Goal: Information Seeking & Learning: Check status

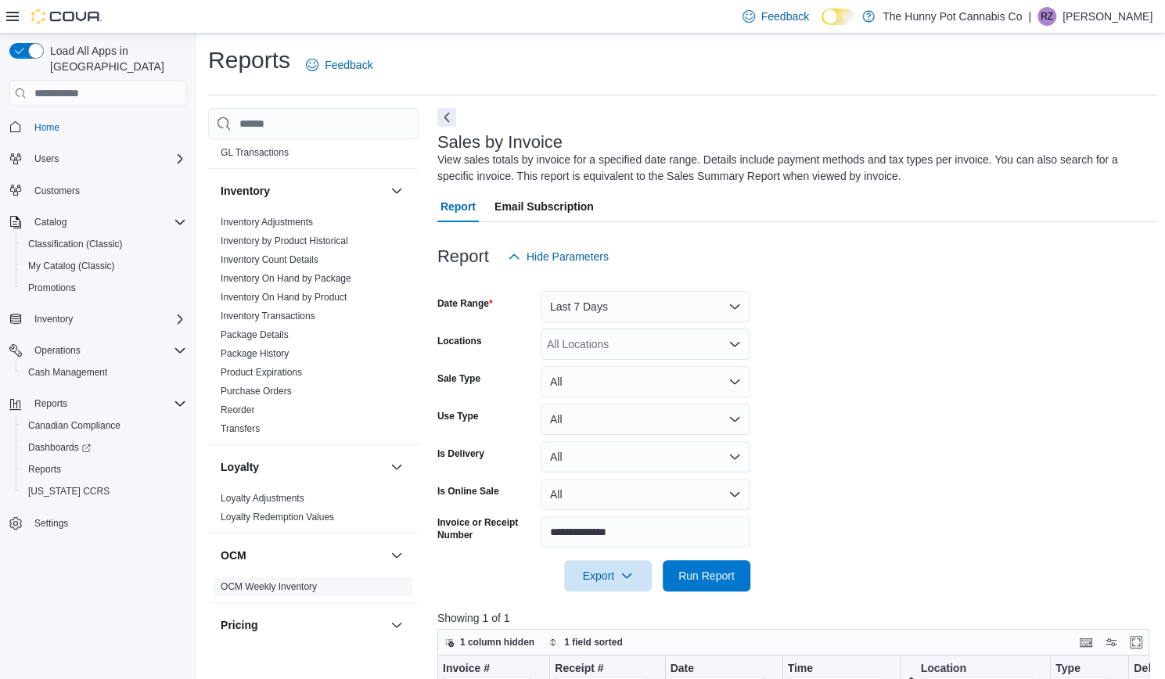
scroll to position [368, 0]
click at [280, 321] on span "Inventory Transactions" at bounding box center [268, 317] width 95 height 13
click at [276, 317] on link "Inventory Transactions" at bounding box center [268, 317] width 95 height 11
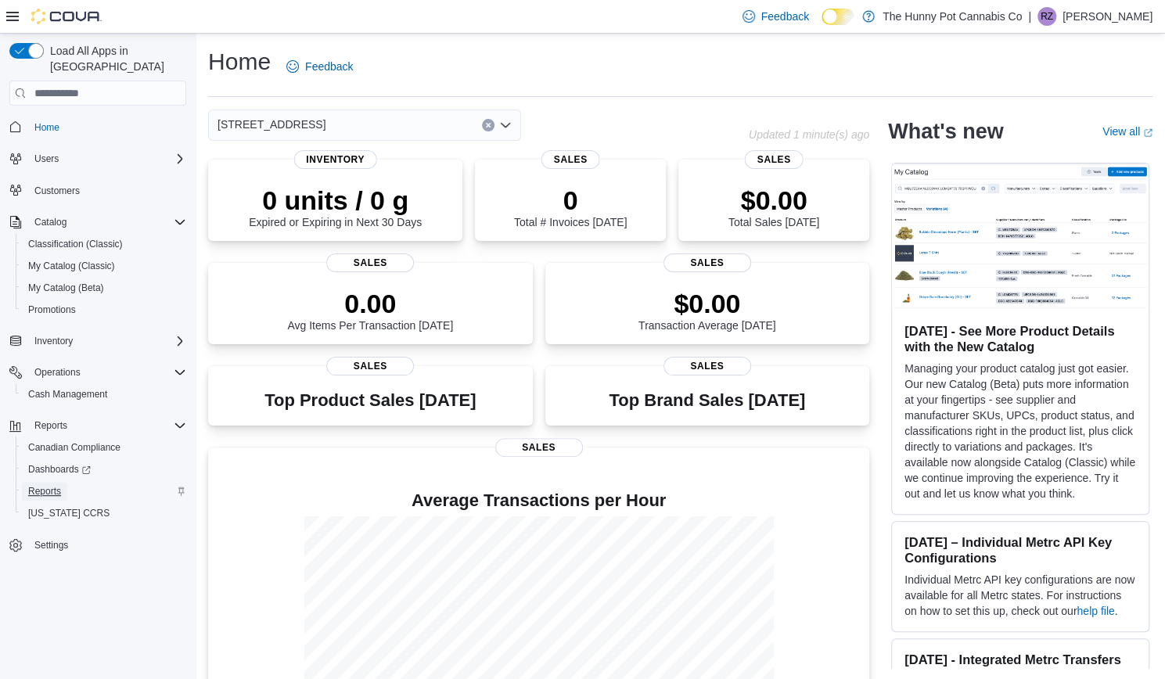
click at [49, 485] on span "Reports" at bounding box center [44, 491] width 33 height 13
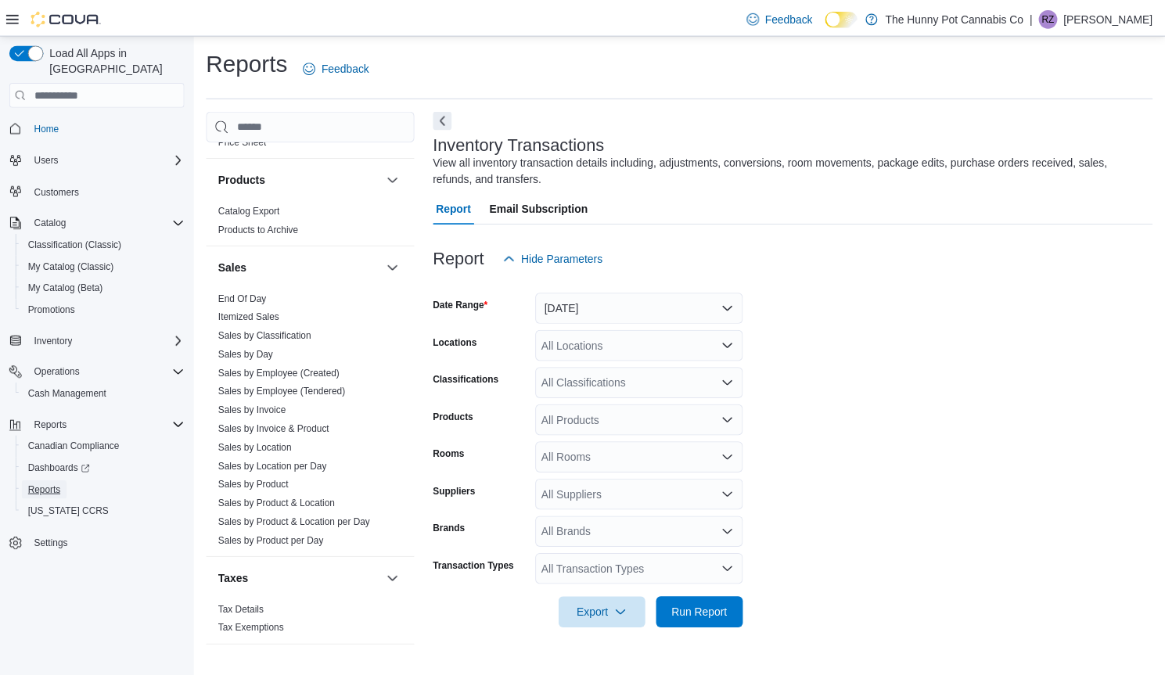
scroll to position [895, 0]
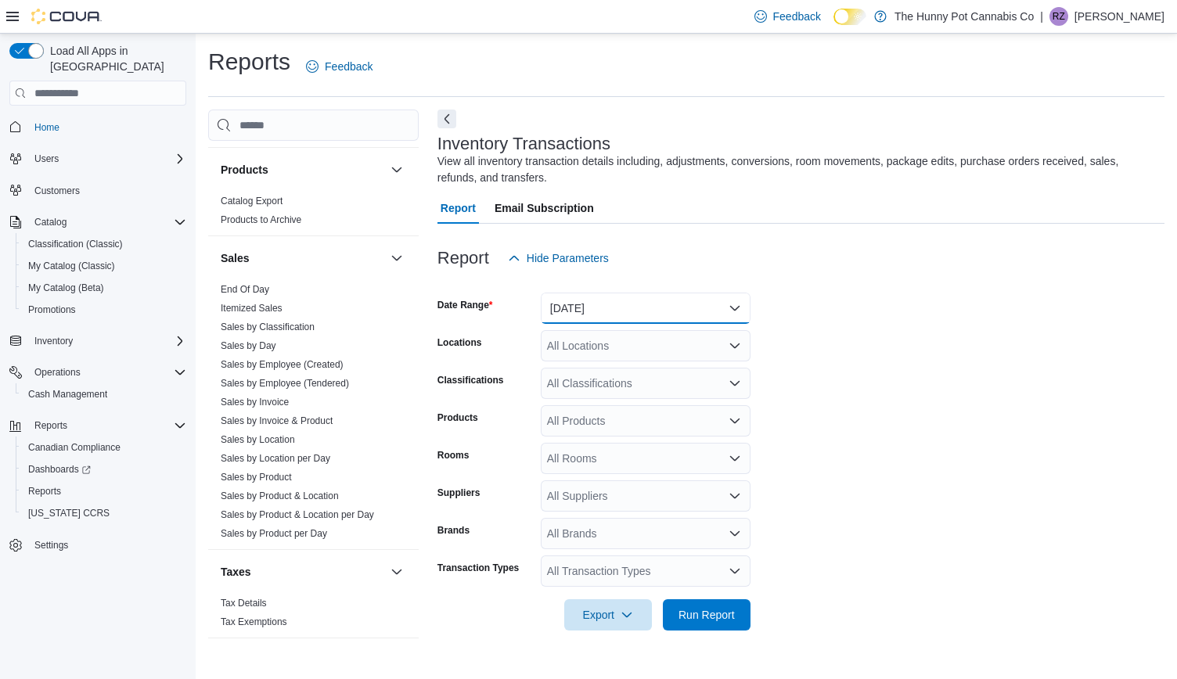
click at [582, 322] on button "Yesterday" at bounding box center [646, 308] width 210 height 31
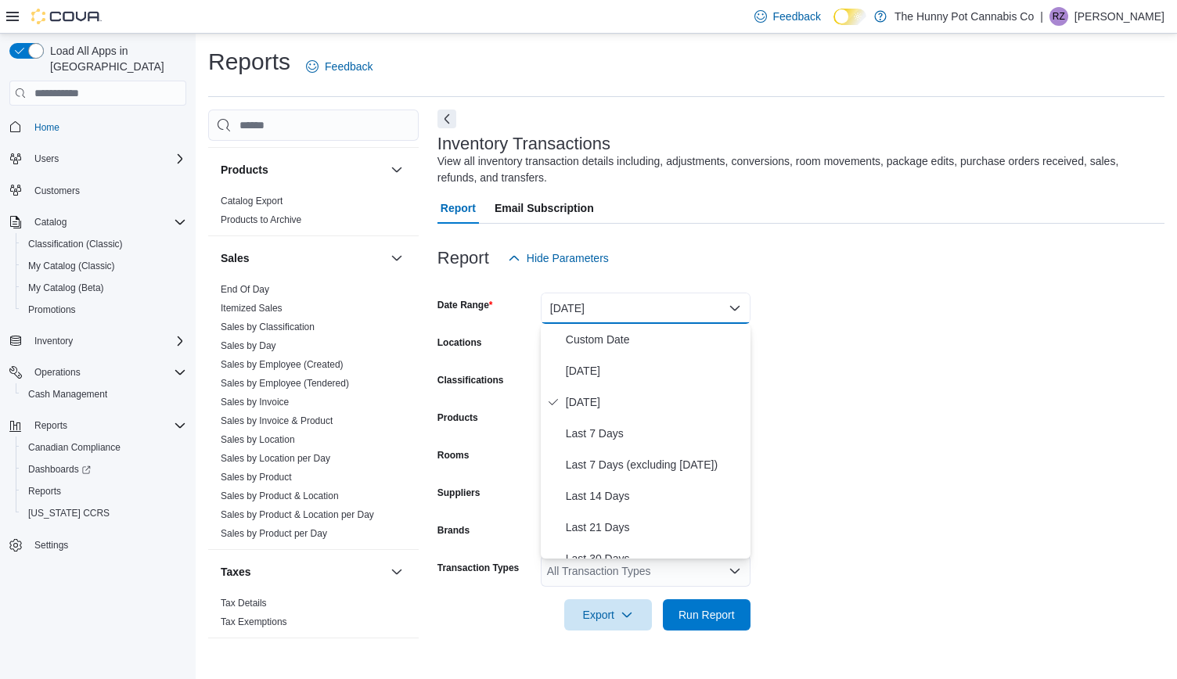
click at [836, 403] on form "Date Range Yesterday Locations All Locations Classifications All Classification…" at bounding box center [801, 452] width 727 height 357
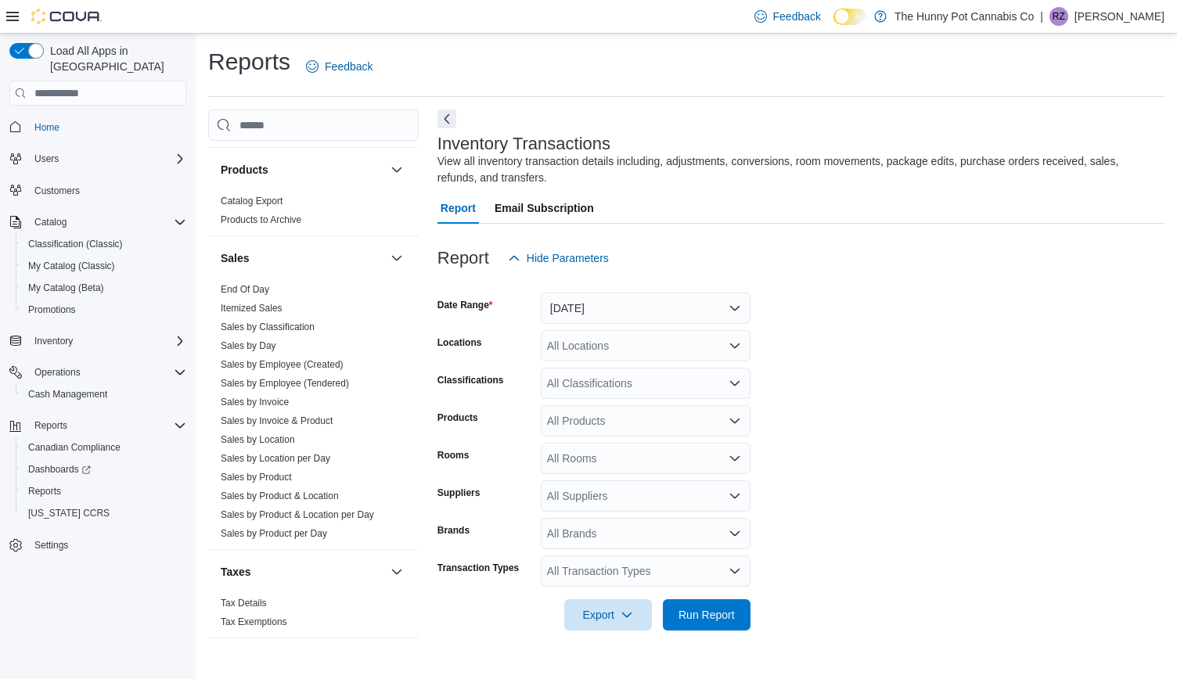
click at [625, 581] on div "All Transaction Types" at bounding box center [646, 571] width 210 height 31
click at [573, 439] on span "Refund" at bounding box center [645, 433] width 191 height 16
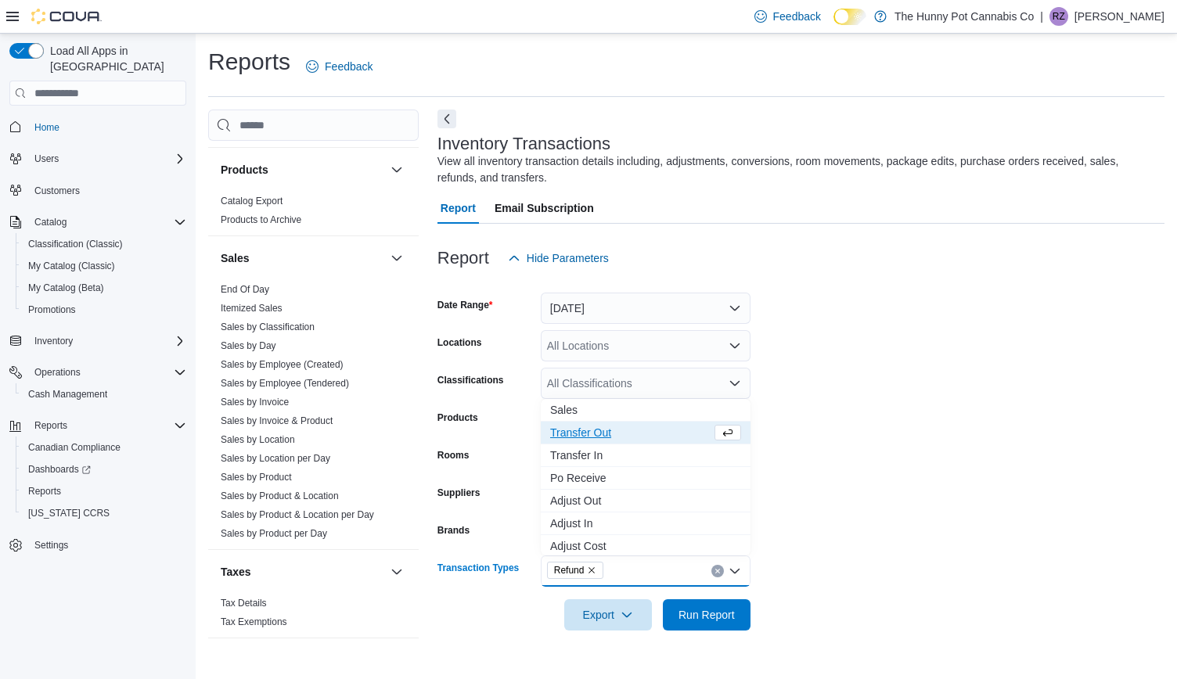
click at [573, 439] on span "Transfer Out" at bounding box center [630, 433] width 161 height 16
click at [573, 439] on span "Transfer In" at bounding box center [630, 433] width 161 height 16
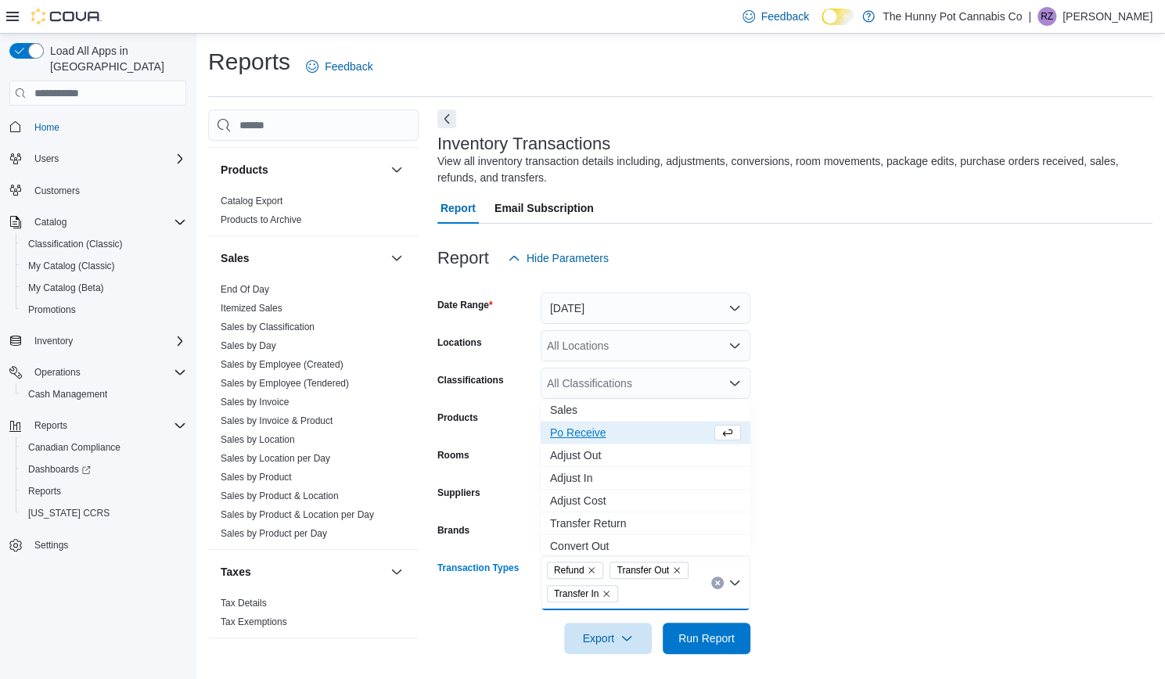
click at [573, 439] on span "Po Receive" at bounding box center [630, 433] width 161 height 16
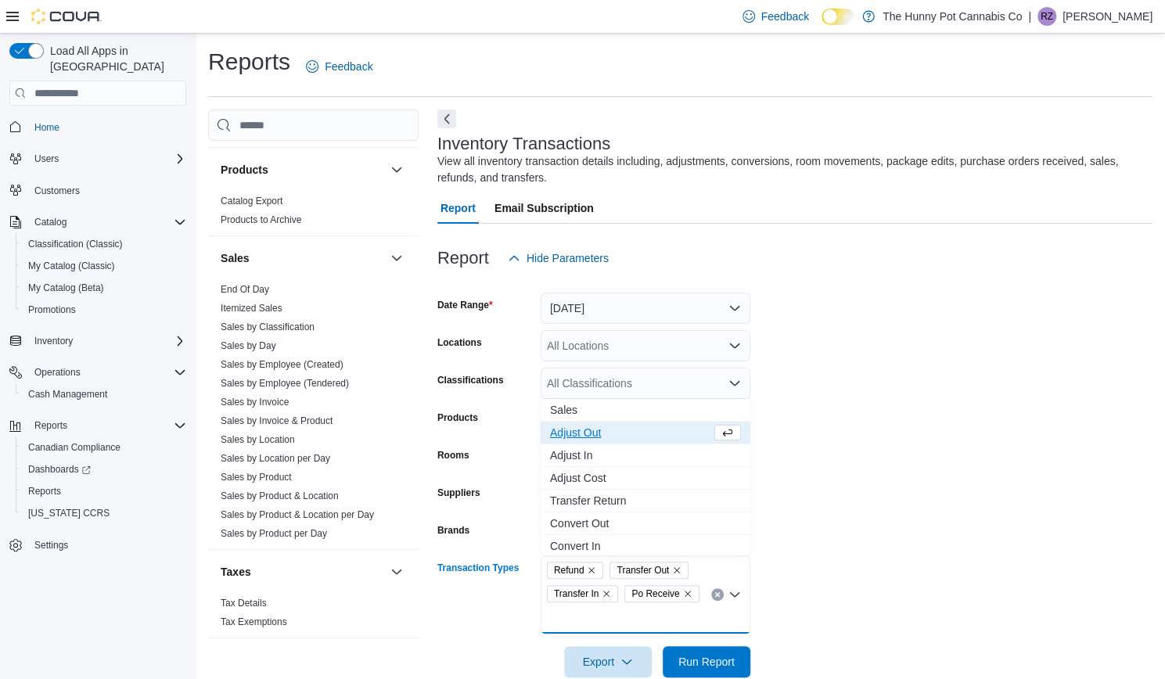
click at [573, 439] on span "Adjust Out" at bounding box center [630, 433] width 161 height 16
click at [573, 439] on span "Adjust In" at bounding box center [630, 433] width 161 height 16
click at [573, 439] on span "Adjust Cost" at bounding box center [630, 433] width 161 height 16
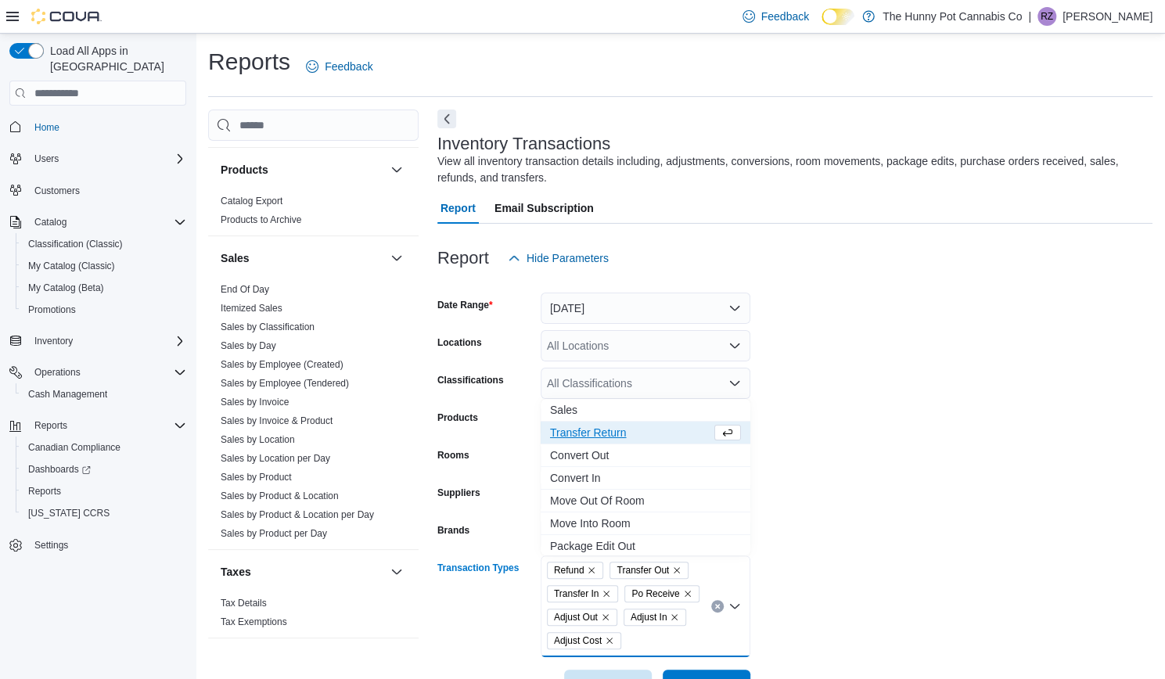
click at [573, 439] on span "Transfer Return" at bounding box center [630, 433] width 161 height 16
click at [573, 439] on span "Convert Out" at bounding box center [630, 433] width 161 height 16
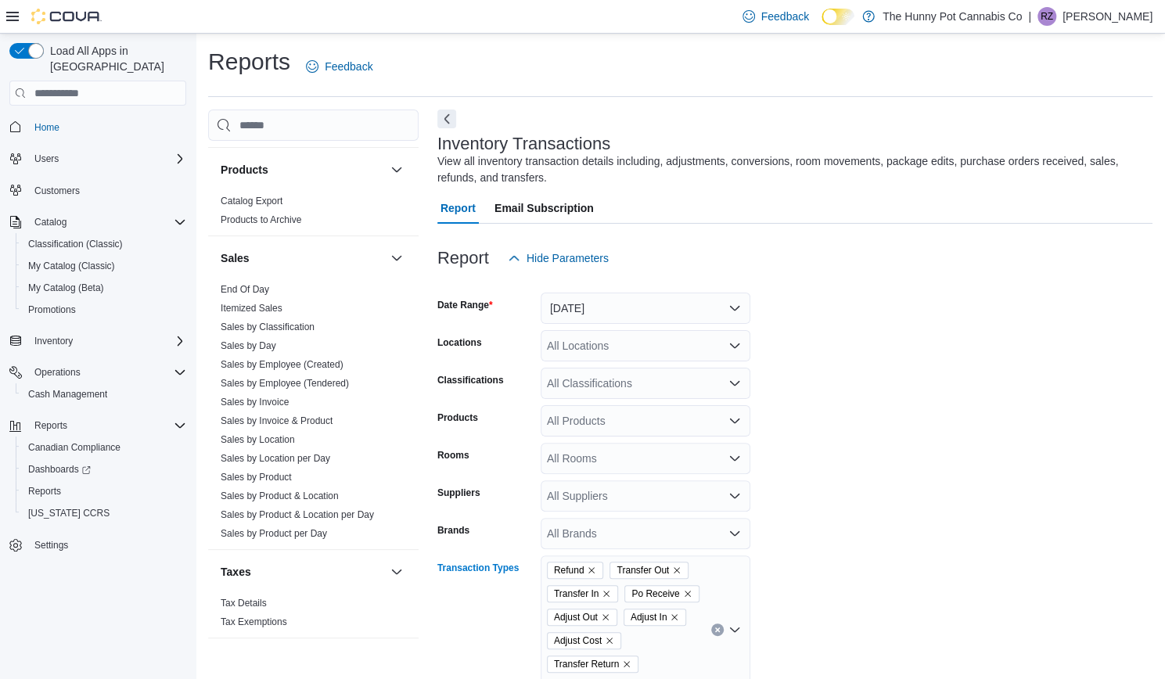
scroll to position [100, 0]
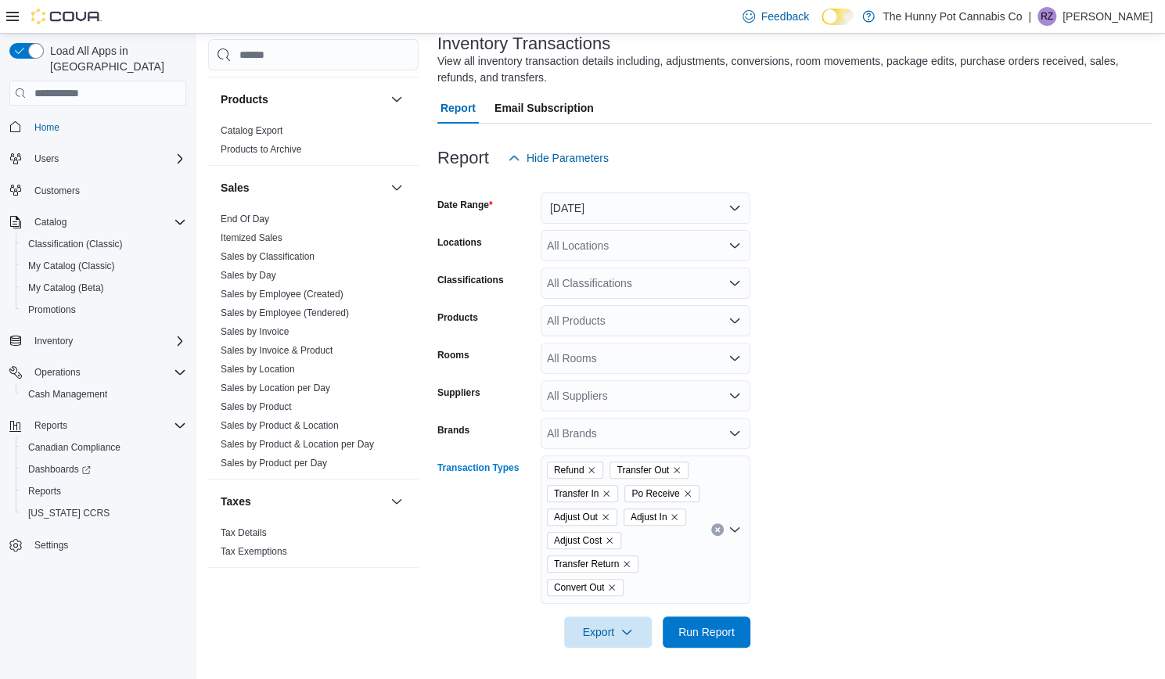
click at [639, 585] on div "Refund Transfer Out Transfer In Po Receive Adjust Out Adjust In Adjust Cost Tra…" at bounding box center [646, 530] width 210 height 149
click at [582, 354] on span "Convert In" at bounding box center [645, 348] width 191 height 16
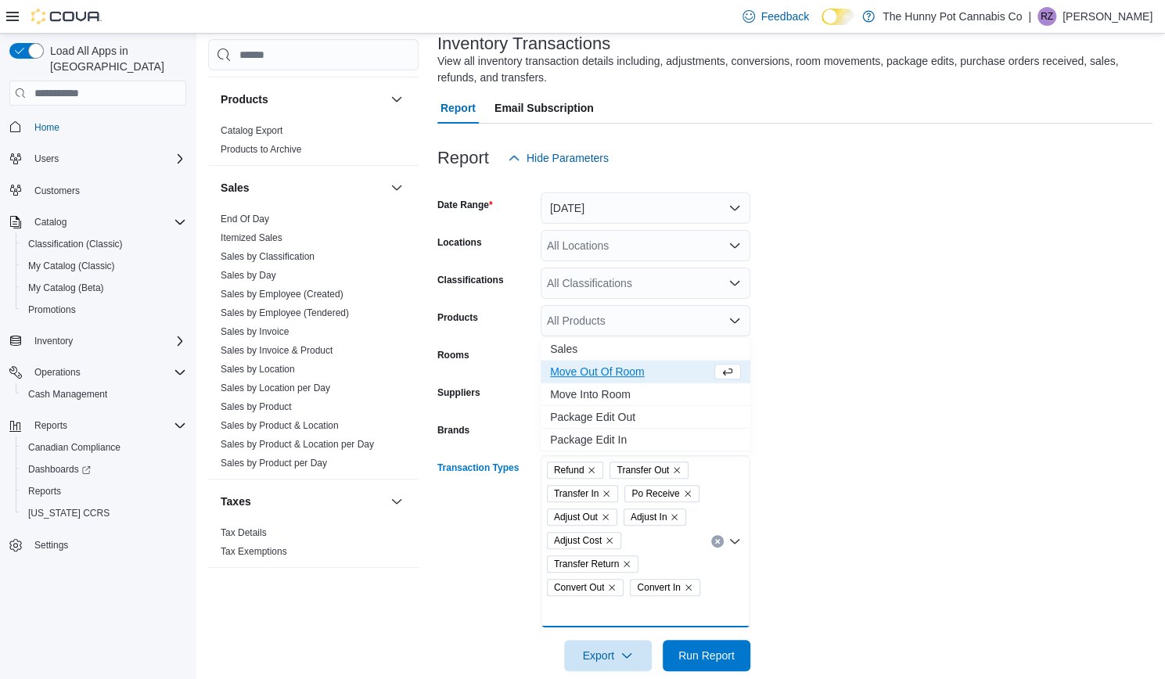
click at [582, 373] on span "Move Out Of Room" at bounding box center [630, 372] width 161 height 16
click at [582, 416] on span "Package Edit Out" at bounding box center [645, 418] width 191 height 16
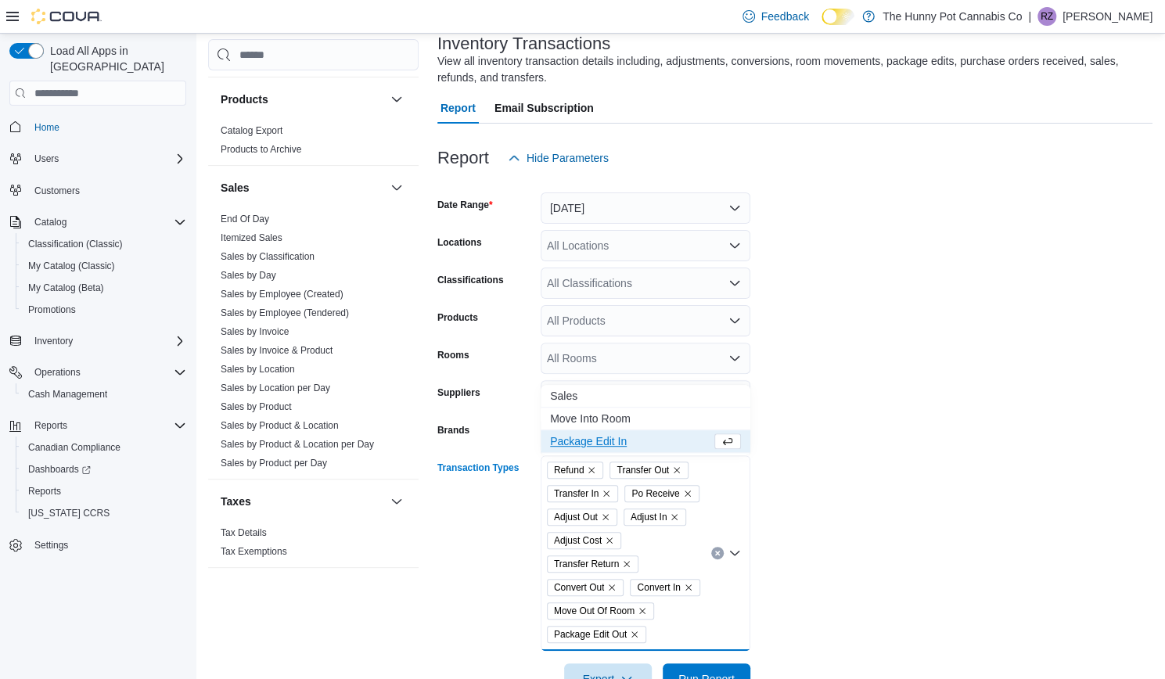
click at [582, 430] on button "Package Edit In" at bounding box center [646, 441] width 210 height 23
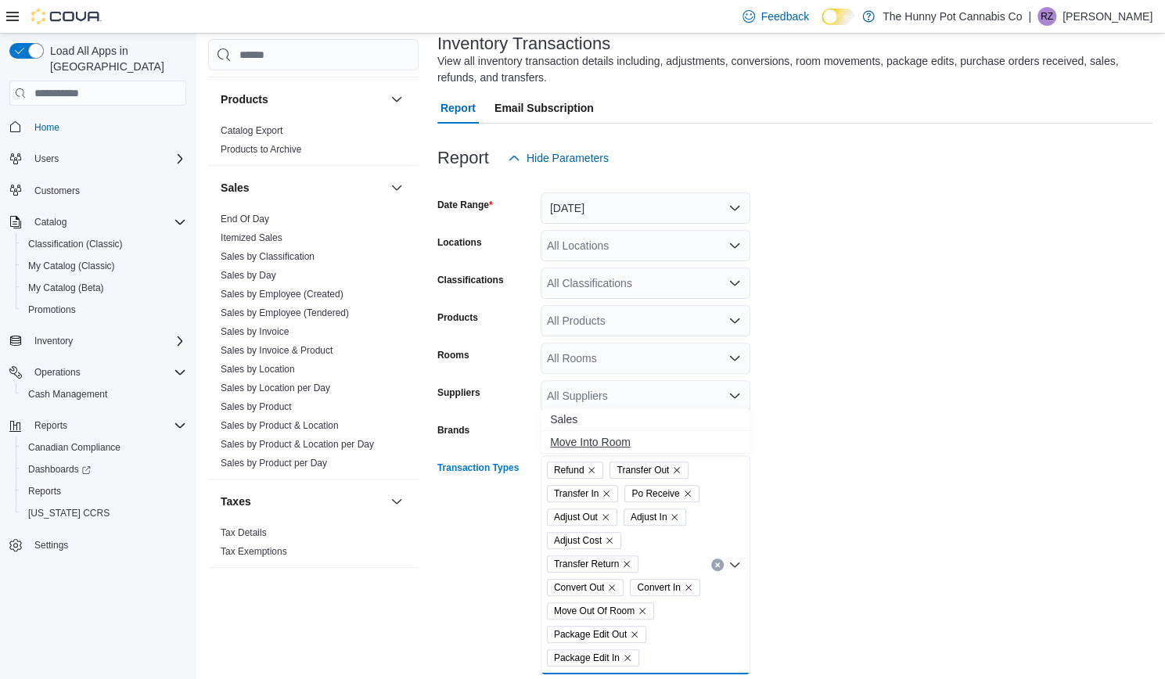
click at [580, 439] on span "Move Into Room" at bounding box center [645, 442] width 191 height 16
click at [764, 485] on form "Date Range Yesterday Locations All Locations Classifications All Classification…" at bounding box center [795, 458] width 715 height 568
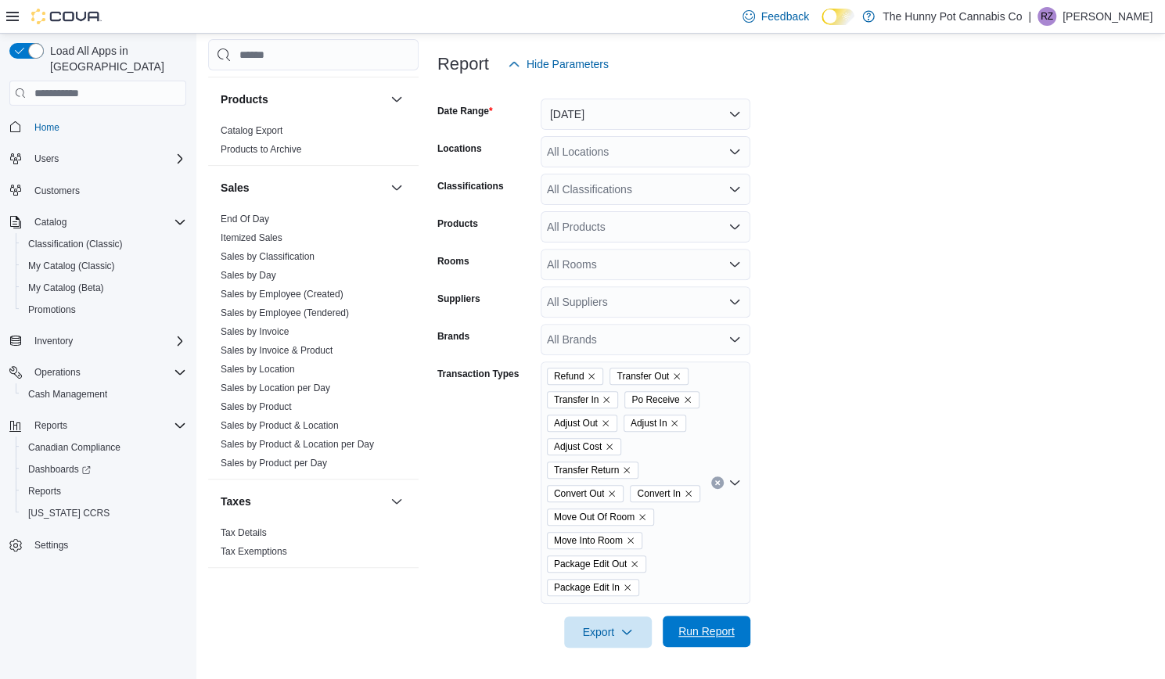
click at [729, 632] on span "Run Report" at bounding box center [707, 632] width 56 height 16
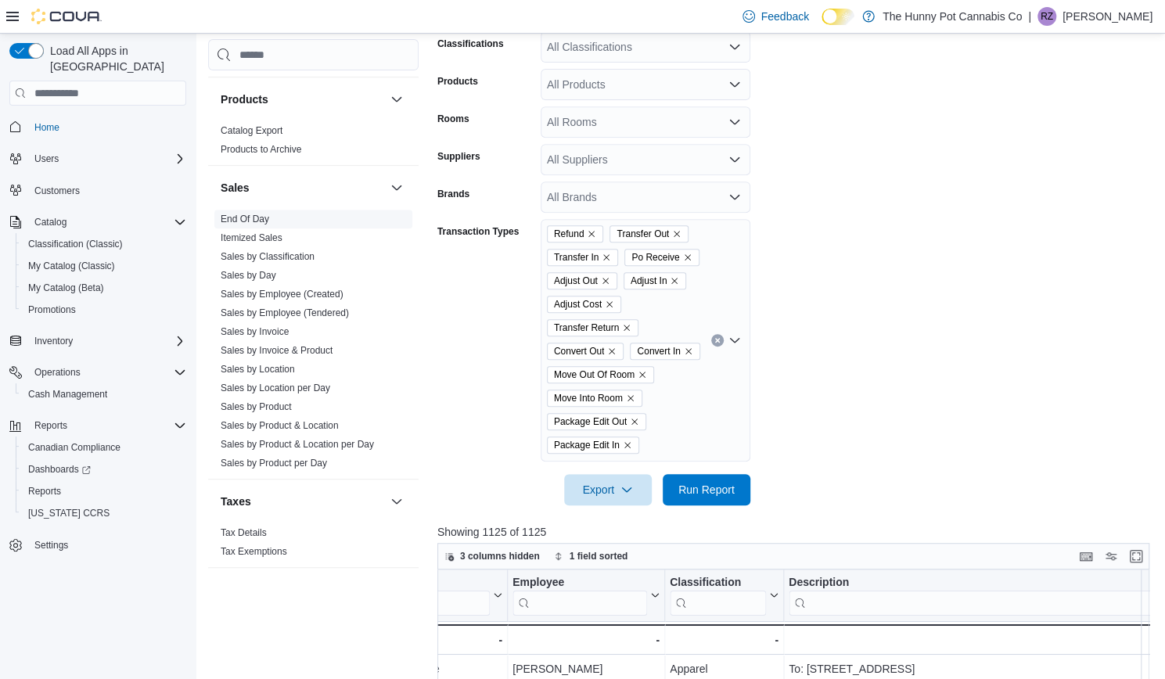
scroll to position [338, 0]
click at [244, 220] on link "End Of Day" at bounding box center [245, 219] width 49 height 11
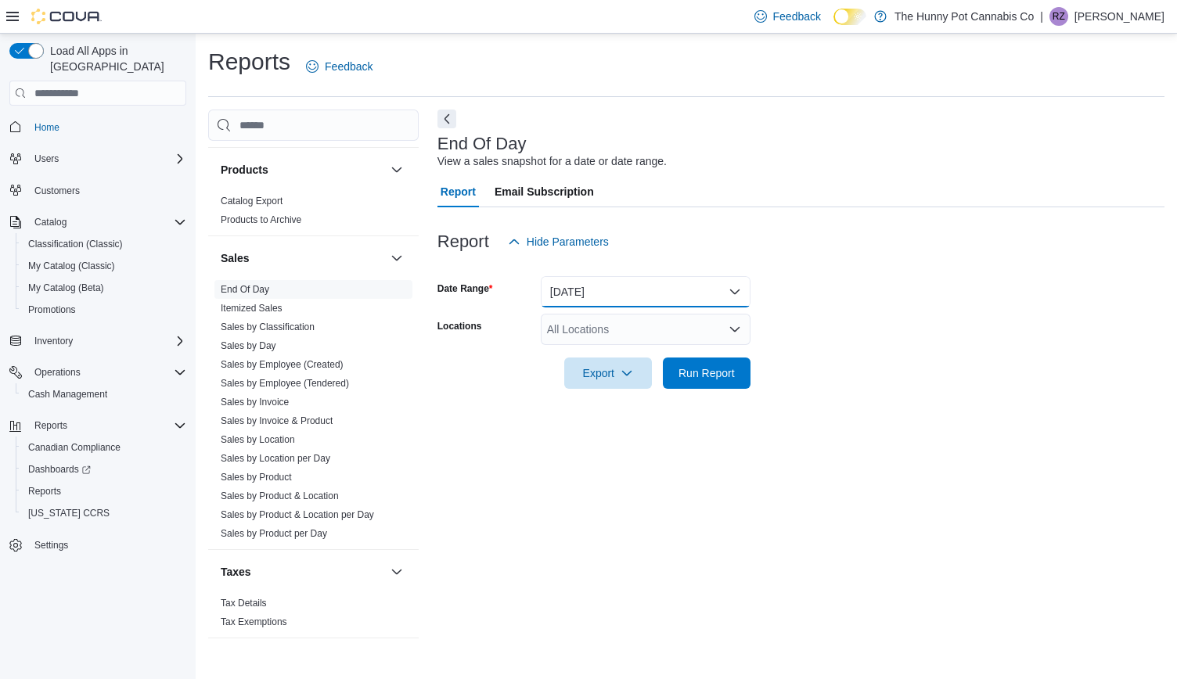
click at [661, 283] on button "Today" at bounding box center [646, 291] width 210 height 31
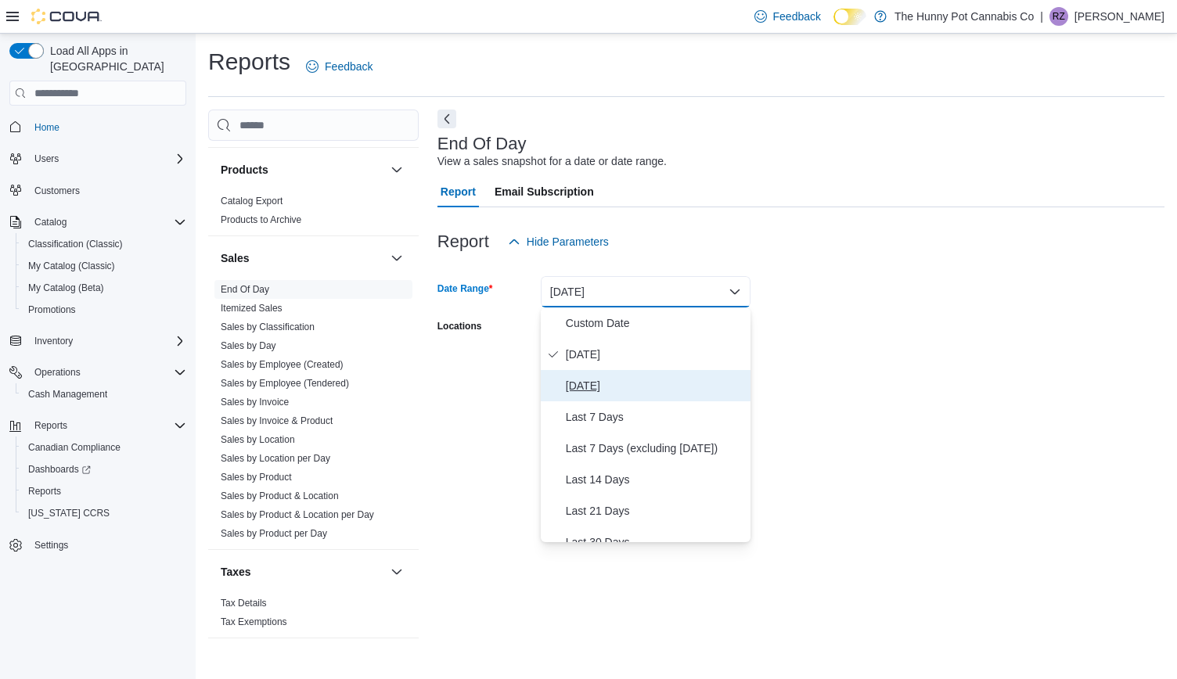
click at [620, 389] on span "Yesterday" at bounding box center [655, 385] width 178 height 19
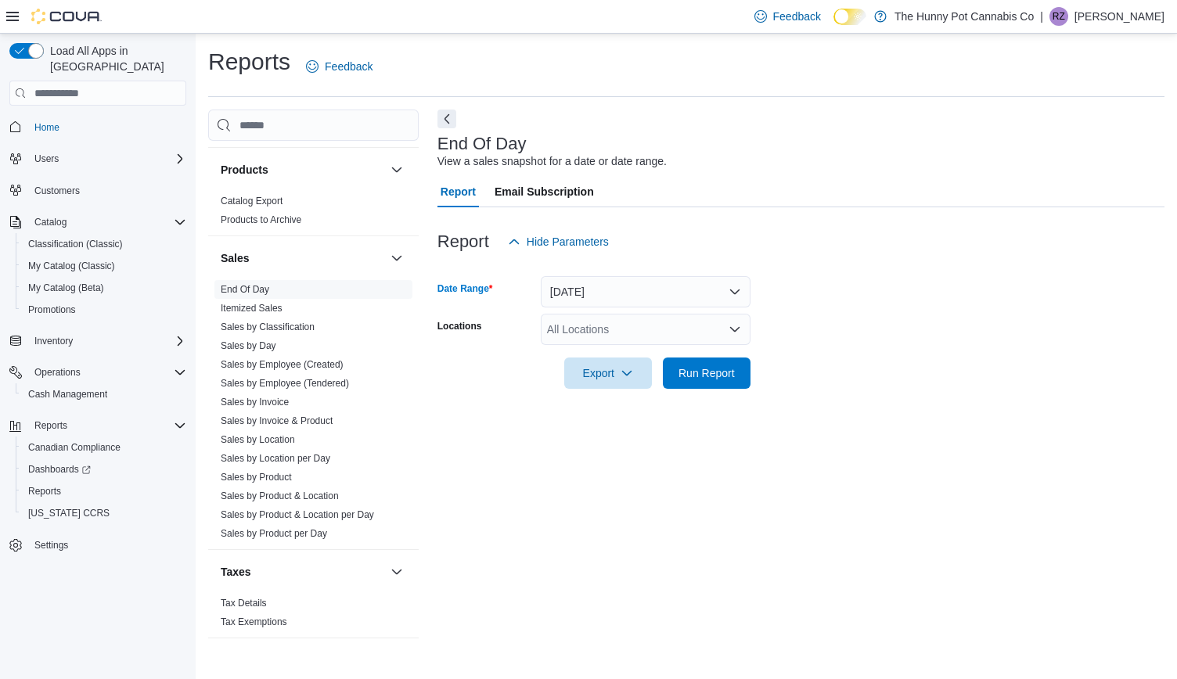
click at [708, 351] on div at bounding box center [801, 351] width 727 height 13
click at [686, 374] on span "Run Report" at bounding box center [707, 373] width 56 height 16
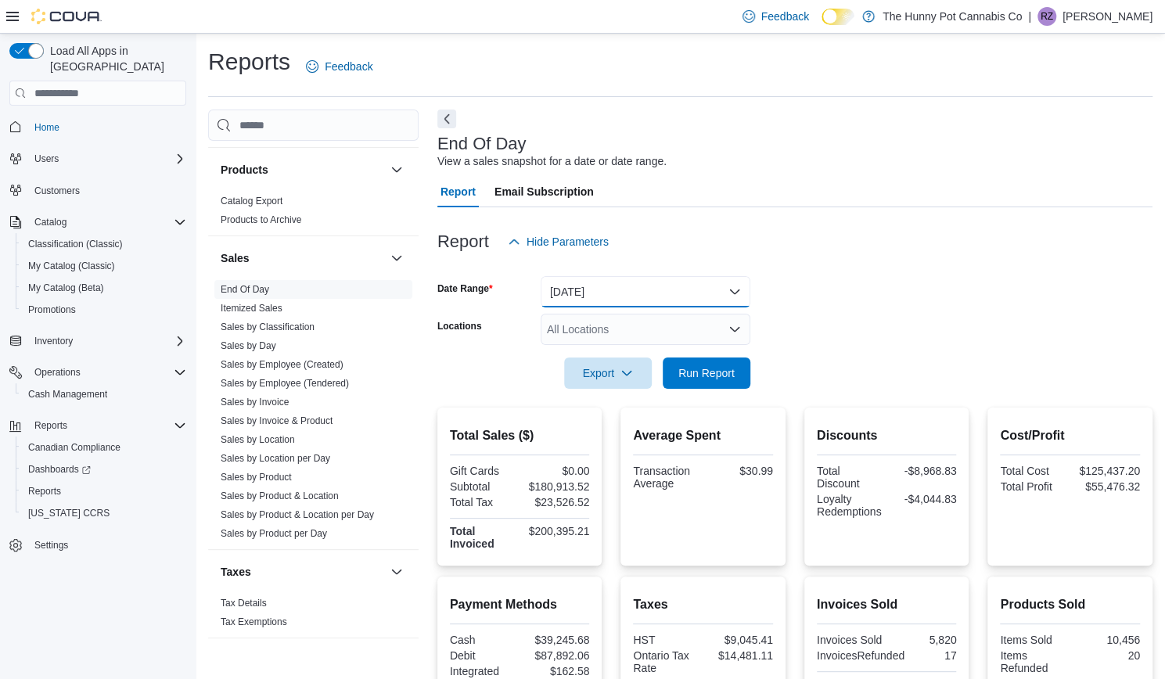
click at [629, 283] on button "Yesterday" at bounding box center [646, 291] width 210 height 31
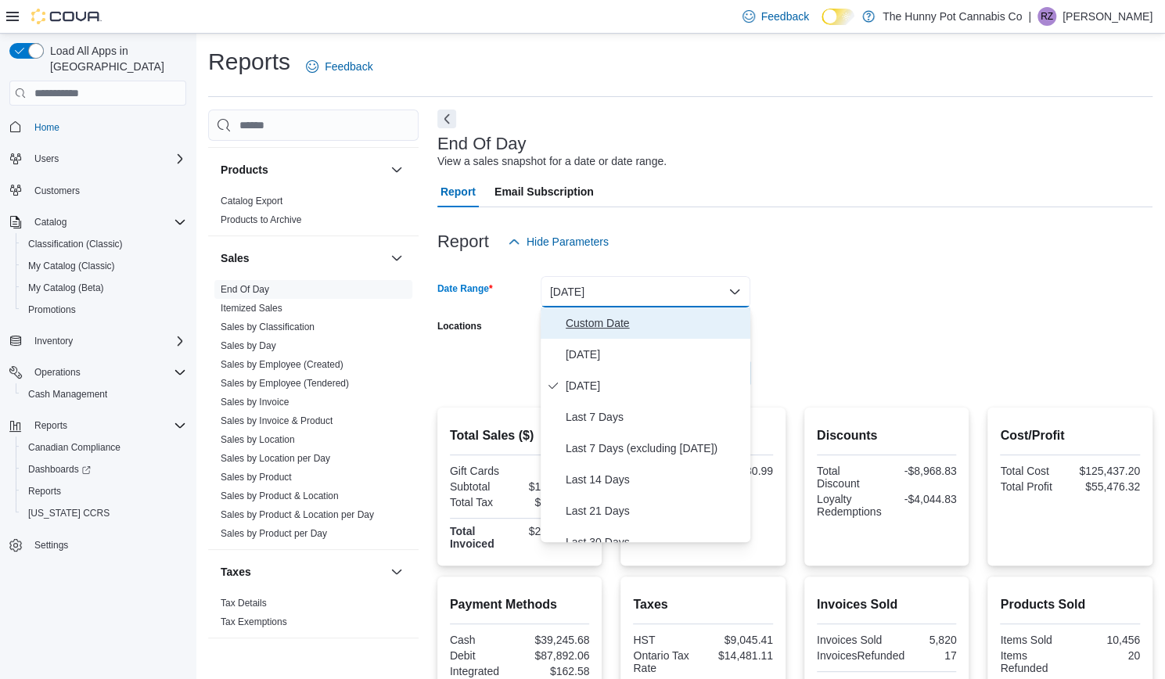
click at [594, 319] on span "Custom Date" at bounding box center [655, 323] width 178 height 19
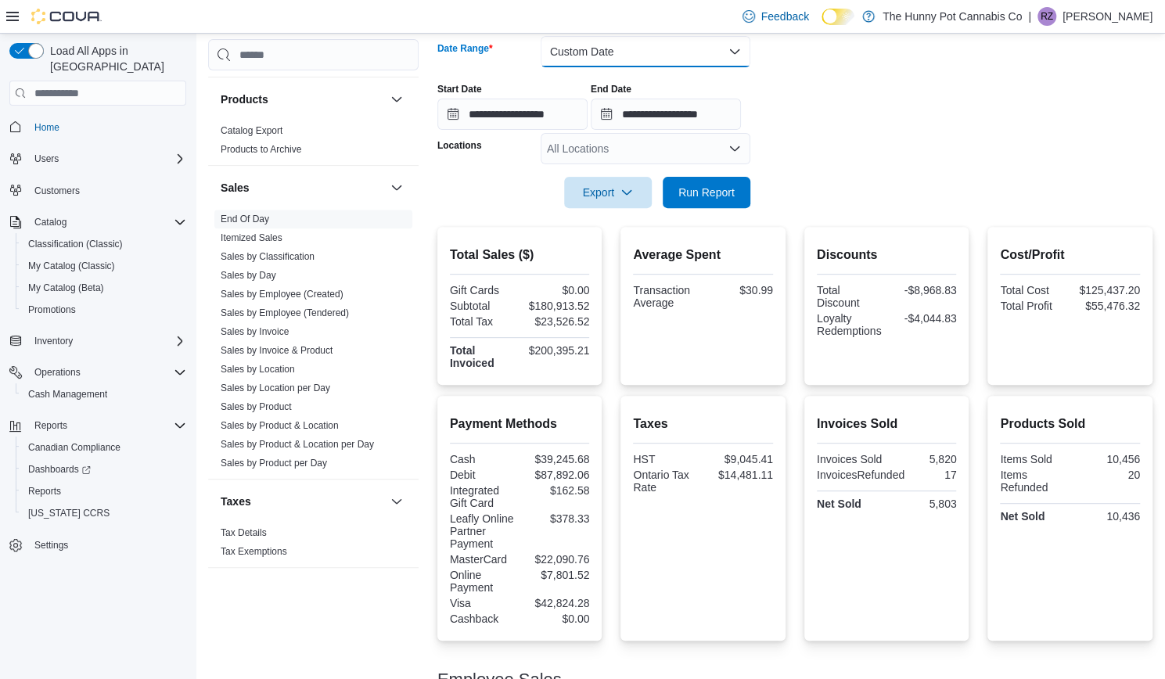
scroll to position [245, 0]
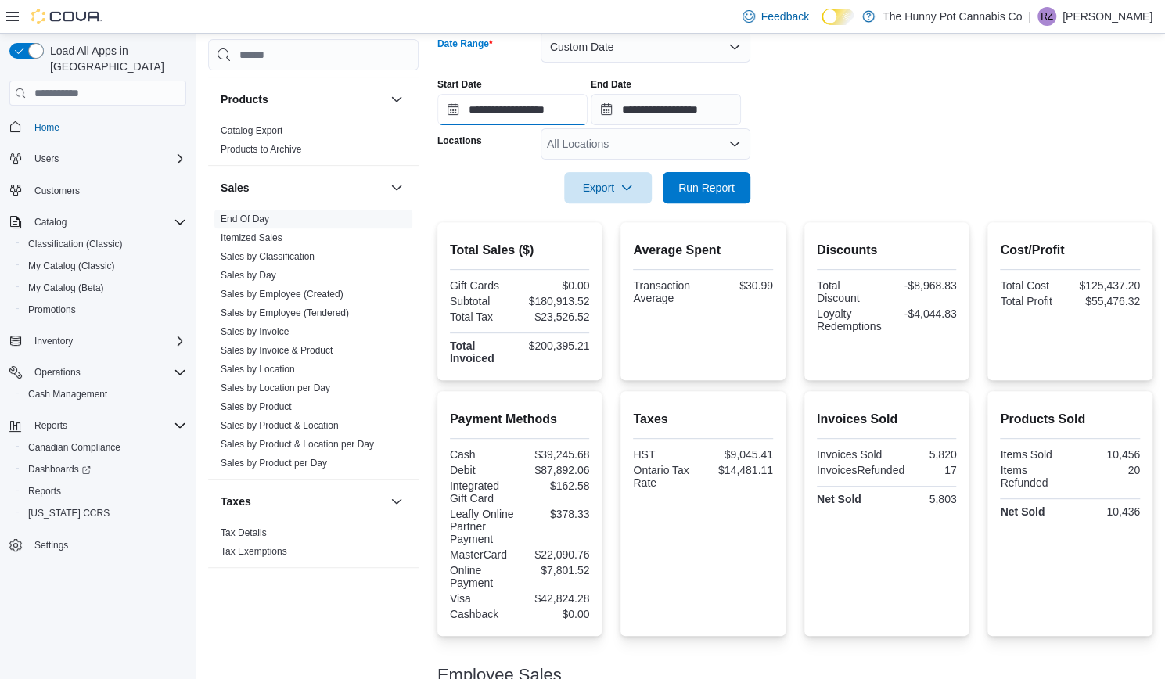
click at [537, 107] on input "**********" at bounding box center [513, 109] width 150 height 31
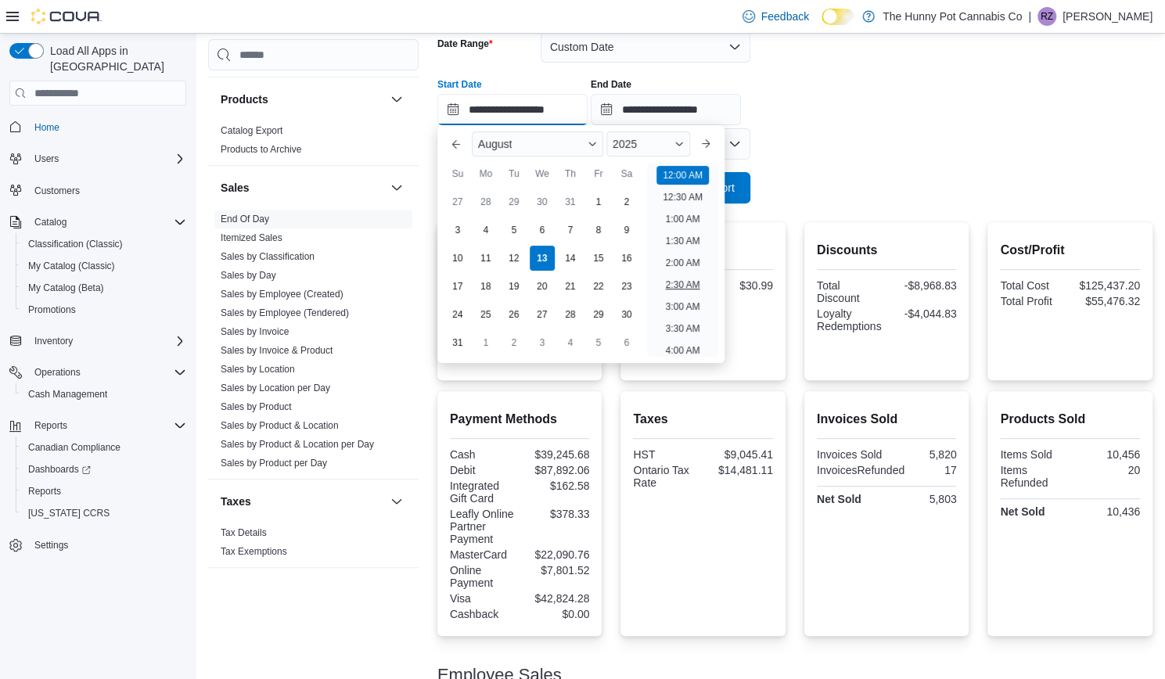
scroll to position [49, 0]
click at [483, 261] on div "11" at bounding box center [485, 258] width 27 height 27
type input "**********"
click at [791, 158] on form "**********" at bounding box center [795, 108] width 715 height 191
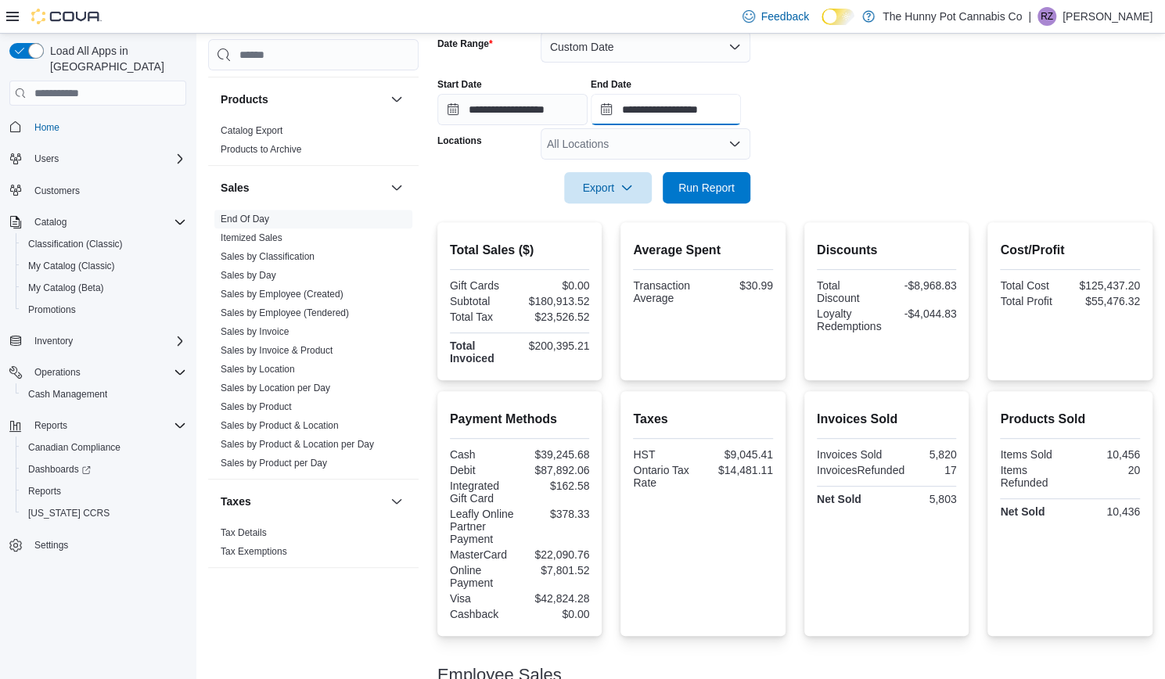
click at [702, 107] on input "**********" at bounding box center [666, 109] width 150 height 31
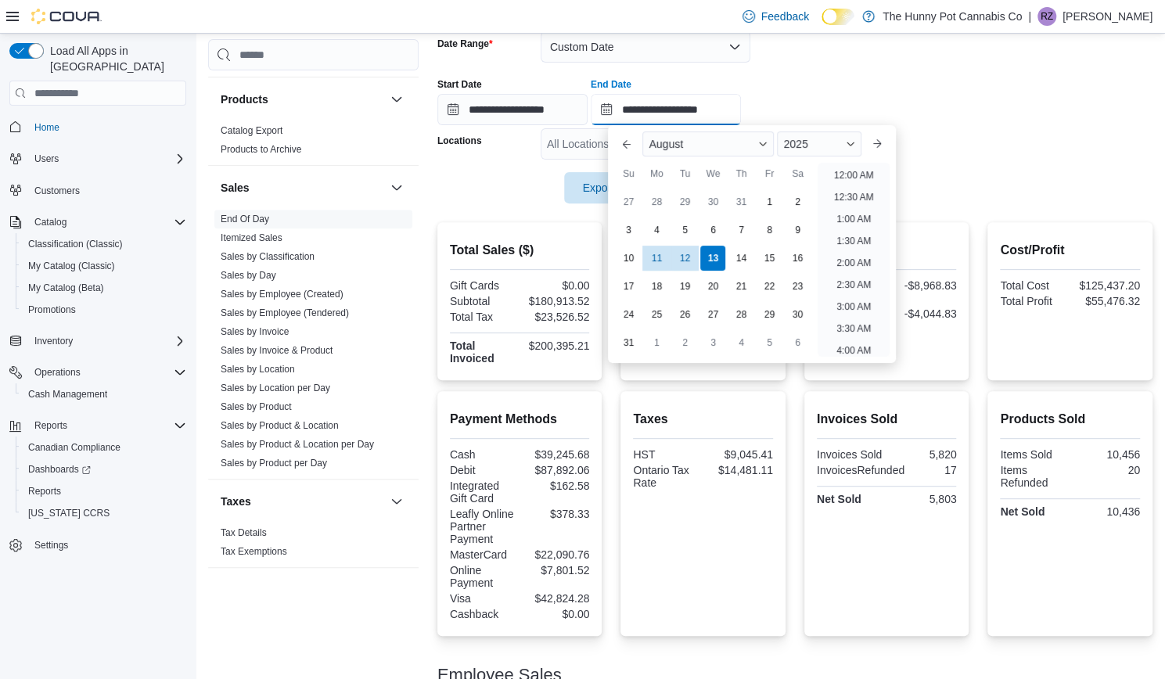
scroll to position [861, 0]
click at [658, 265] on div "11" at bounding box center [656, 258] width 27 height 27
type input "**********"
click at [1015, 101] on div "**********" at bounding box center [795, 95] width 715 height 59
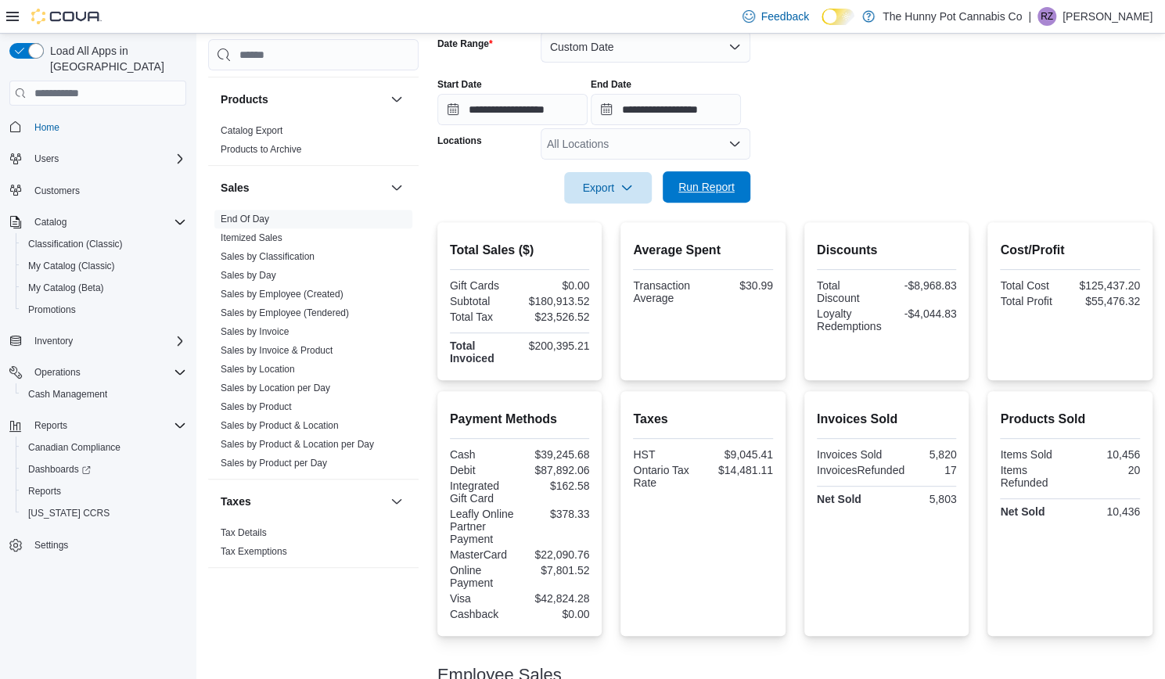
click at [704, 193] on span "Run Report" at bounding box center [707, 187] width 56 height 16
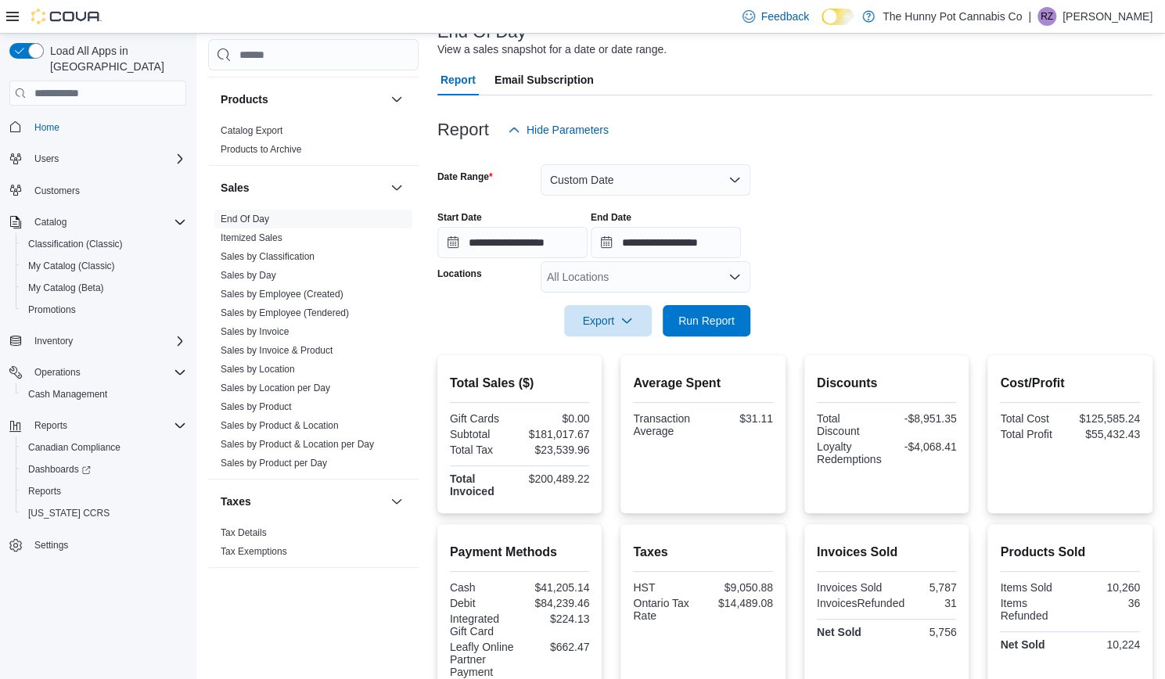
scroll to position [110, 0]
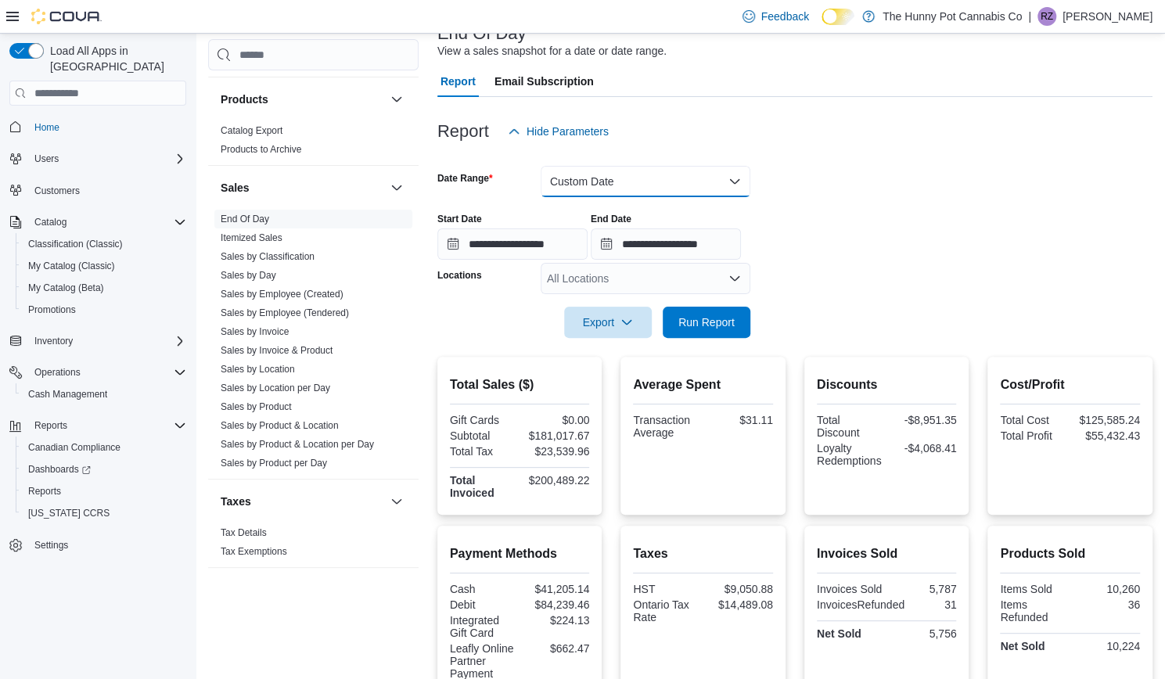
click at [611, 182] on button "Custom Date" at bounding box center [646, 181] width 210 height 31
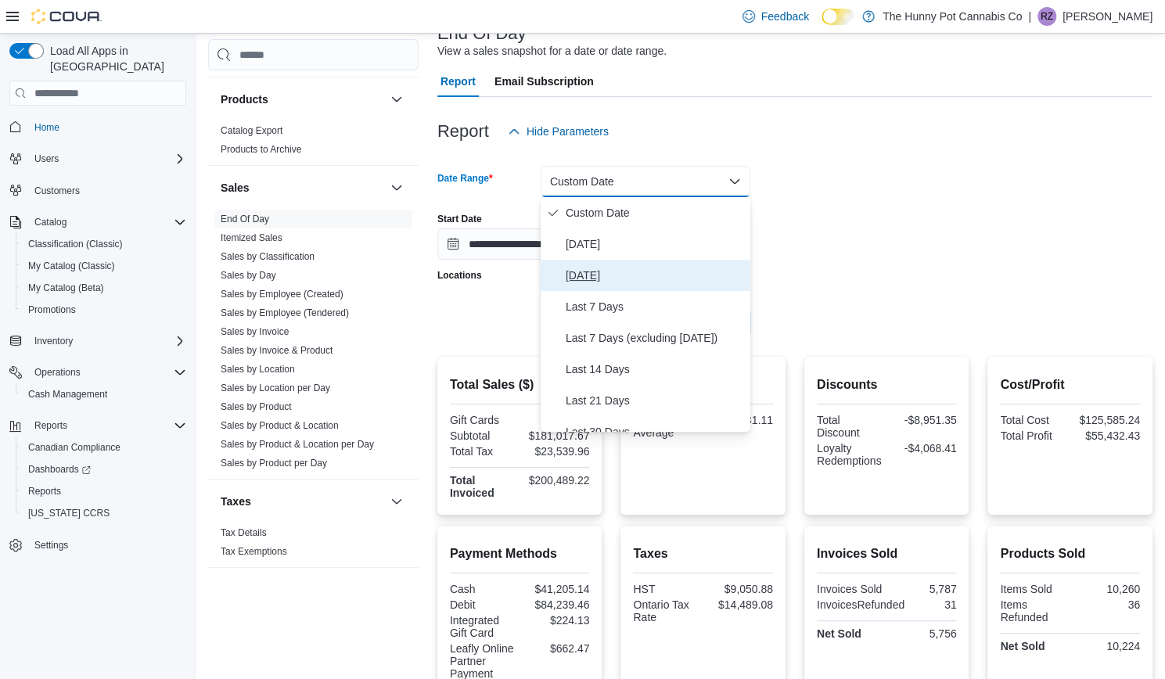
click at [582, 280] on span "Yesterday" at bounding box center [655, 275] width 178 height 19
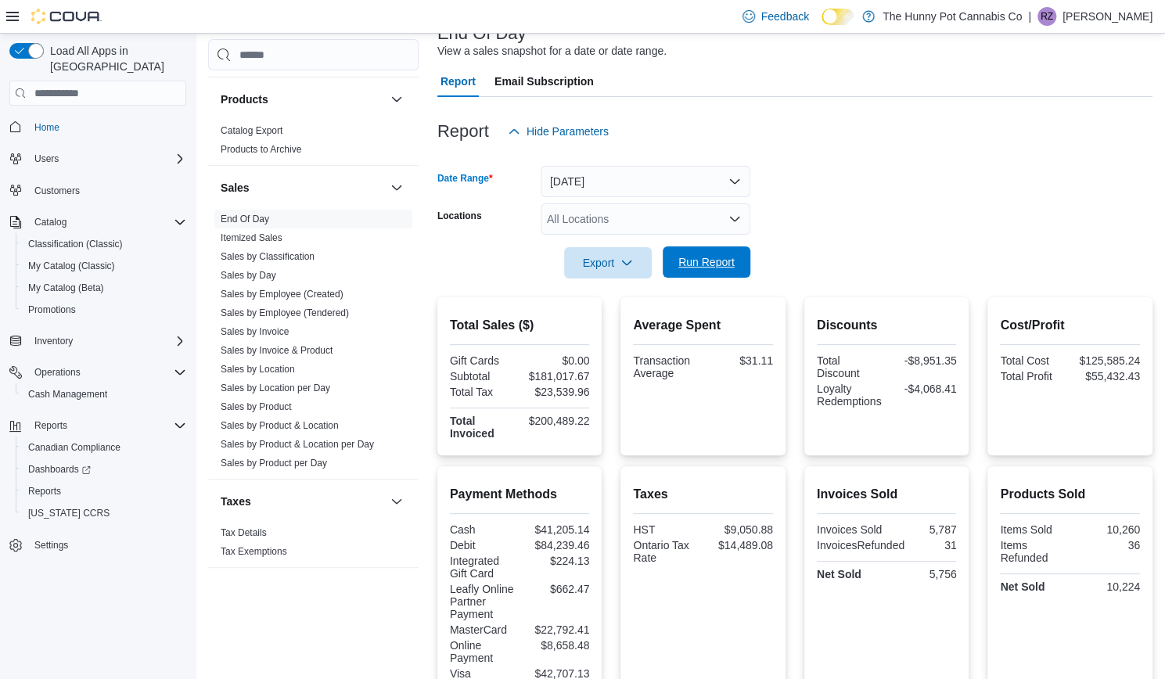
click at [708, 261] on span "Run Report" at bounding box center [707, 262] width 56 height 16
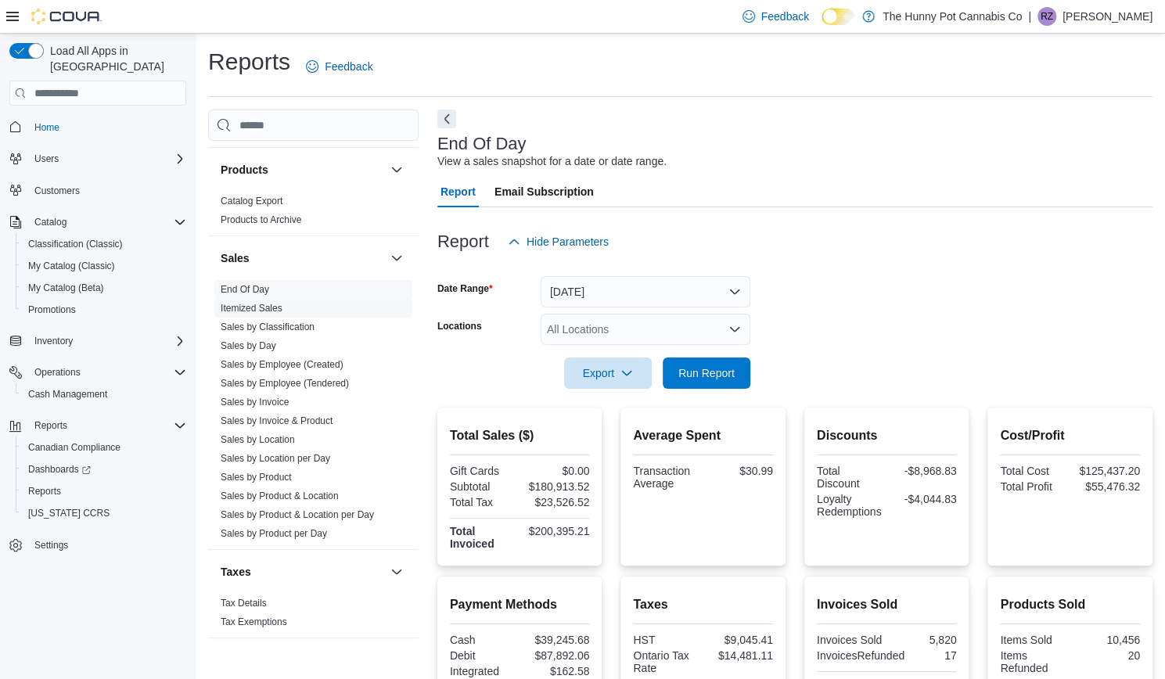
click at [261, 305] on link "Itemized Sales" at bounding box center [252, 308] width 62 height 11
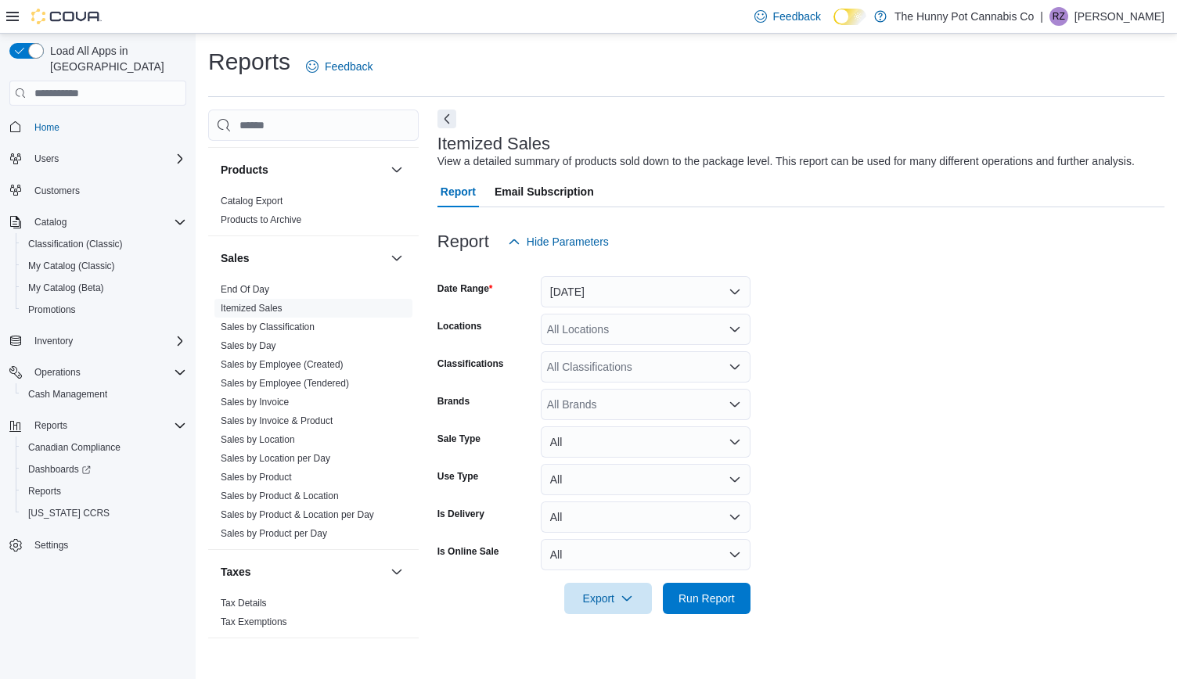
click at [534, 431] on div "Sale Type" at bounding box center [486, 442] width 97 height 31
